Goal: Transaction & Acquisition: Purchase product/service

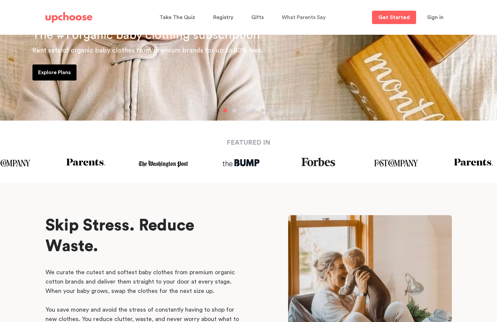
scroll to position [307, 0]
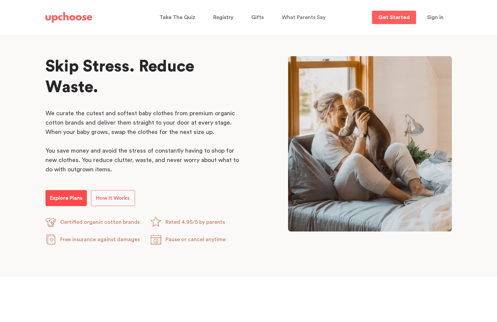
click at [76, 206] on link "Explore Plans" at bounding box center [65, 198] width 41 height 16
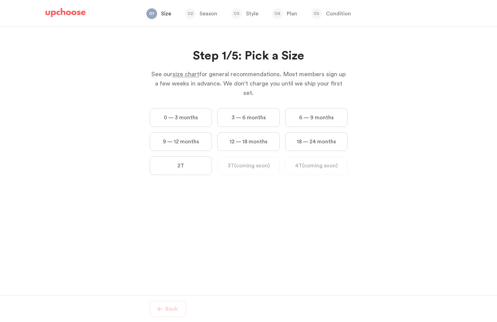
click at [170, 108] on label "0 — 3 months" at bounding box center [181, 117] width 62 height 19
click at [0, 0] on months "0 — 3 months" at bounding box center [0, 0] width 0 height 0
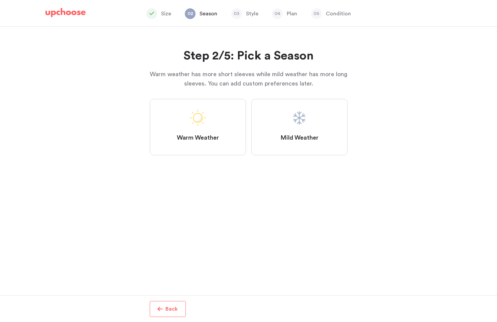
click at [271, 126] on label "Mild Weather" at bounding box center [299, 127] width 96 height 56
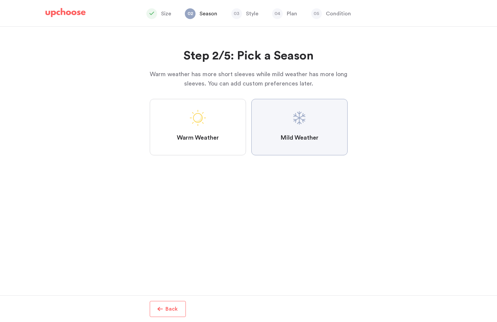
click at [0, 0] on Weather "Mild Weather" at bounding box center [0, 0] width 0 height 0
click at [205, 118] on span at bounding box center [198, 118] width 16 height 16
click at [0, 0] on Weather "Warm Weather" at bounding box center [0, 0] width 0 height 0
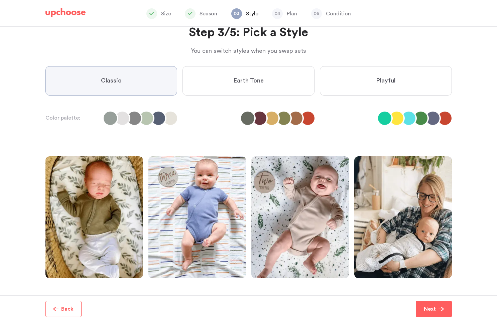
scroll to position [22, 0]
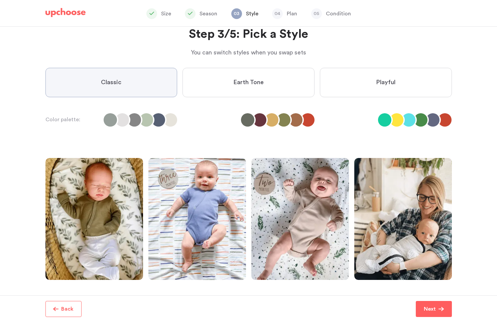
click at [364, 95] on label "Playful" at bounding box center [386, 82] width 132 height 29
click at [0, 0] on input "Playful" at bounding box center [0, 0] width 0 height 0
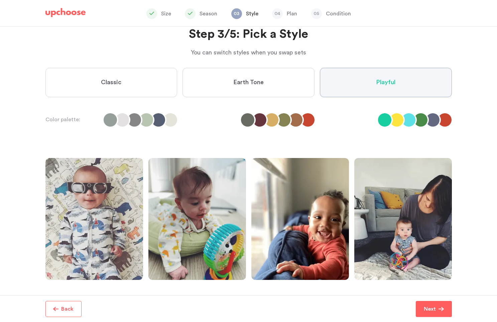
click at [156, 78] on label "Classic" at bounding box center [111, 82] width 132 height 29
click at [0, 0] on input "Classic" at bounding box center [0, 0] width 0 height 0
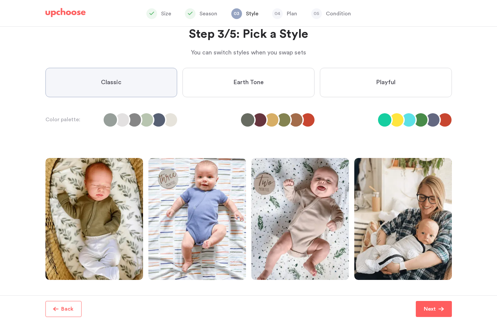
click at [201, 80] on label "Earth Tone" at bounding box center [248, 82] width 132 height 29
click at [0, 0] on Tone "Earth Tone" at bounding box center [0, 0] width 0 height 0
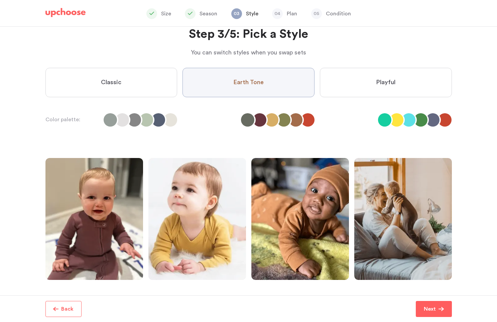
click at [124, 79] on label "Classic" at bounding box center [111, 82] width 132 height 29
click at [0, 0] on input "Classic" at bounding box center [0, 0] width 0 height 0
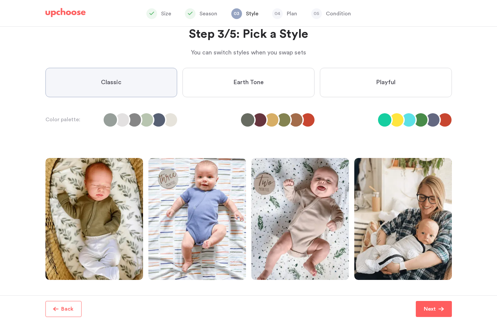
click at [161, 125] on li at bounding box center [158, 119] width 13 height 13
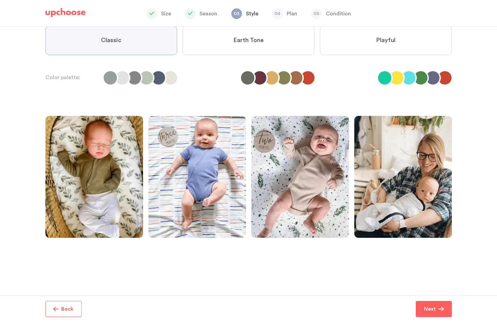
scroll to position [63, 0]
click at [435, 307] on p "Next" at bounding box center [430, 309] width 12 height 8
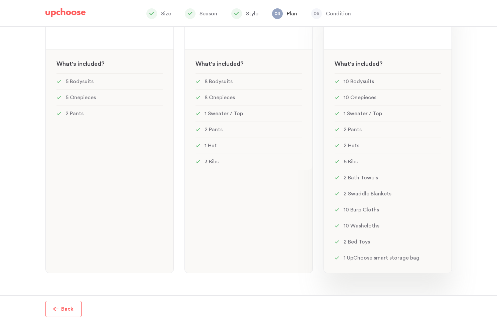
scroll to position [109, 0]
click at [406, 170] on li "2 Bath Towels" at bounding box center [387, 178] width 106 height 16
